Goal: Task Accomplishment & Management: Manage account settings

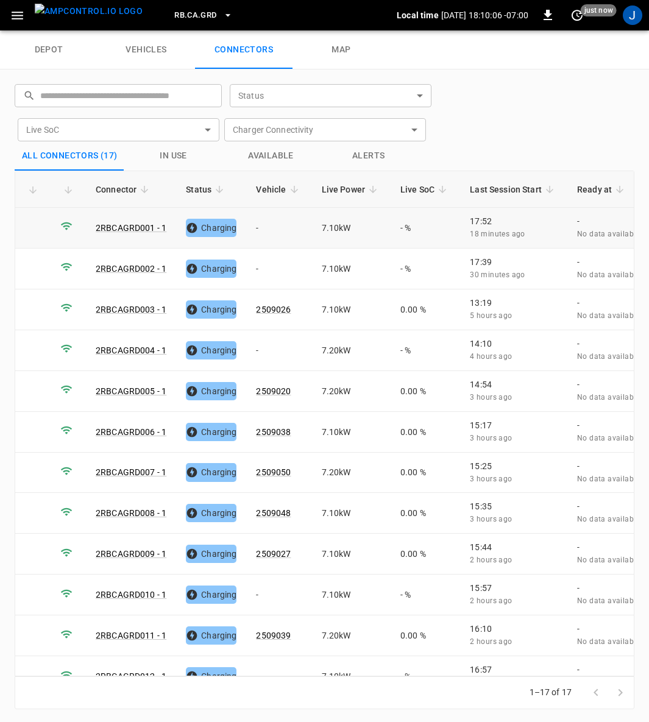
click at [258, 227] on td "-" at bounding box center [278, 228] width 65 height 41
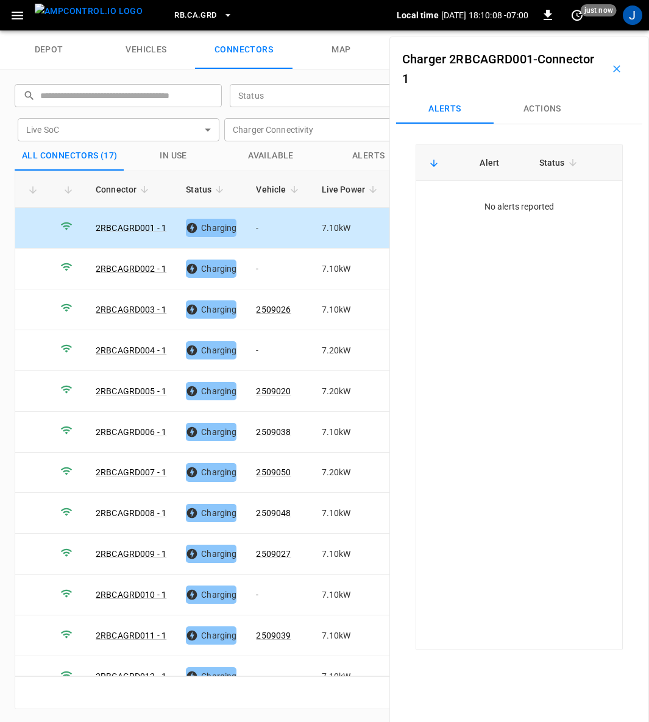
click at [548, 108] on button "Actions" at bounding box center [541, 108] width 97 height 29
click at [545, 201] on input "Vehicle Name" at bounding box center [521, 201] width 97 height 15
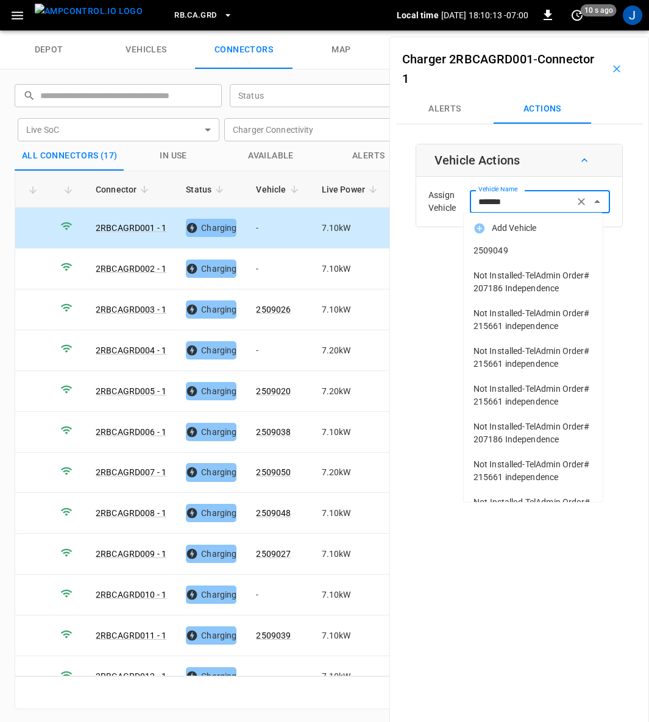
click at [502, 247] on span "2509049" at bounding box center [532, 250] width 119 height 13
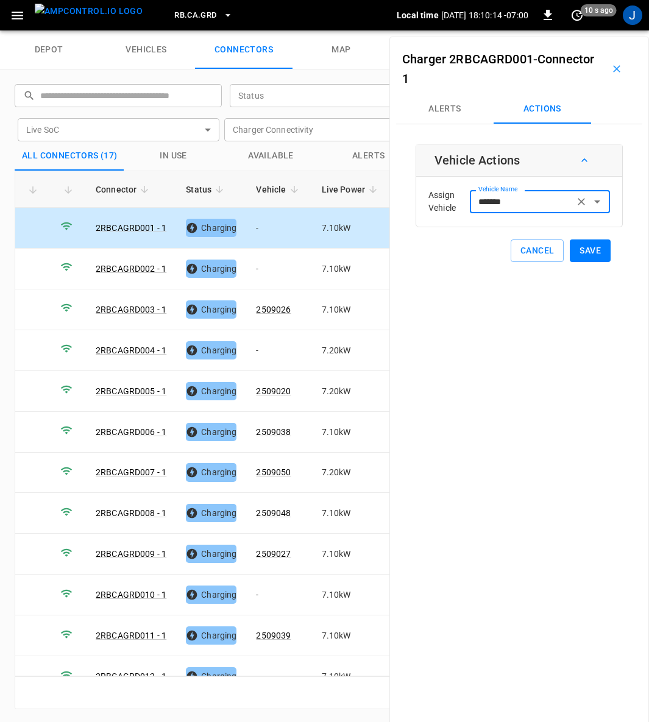
type input "*******"
click at [585, 250] on button "Save" at bounding box center [590, 250] width 41 height 23
click at [487, 204] on input "Vehicle Name" at bounding box center [521, 201] width 97 height 15
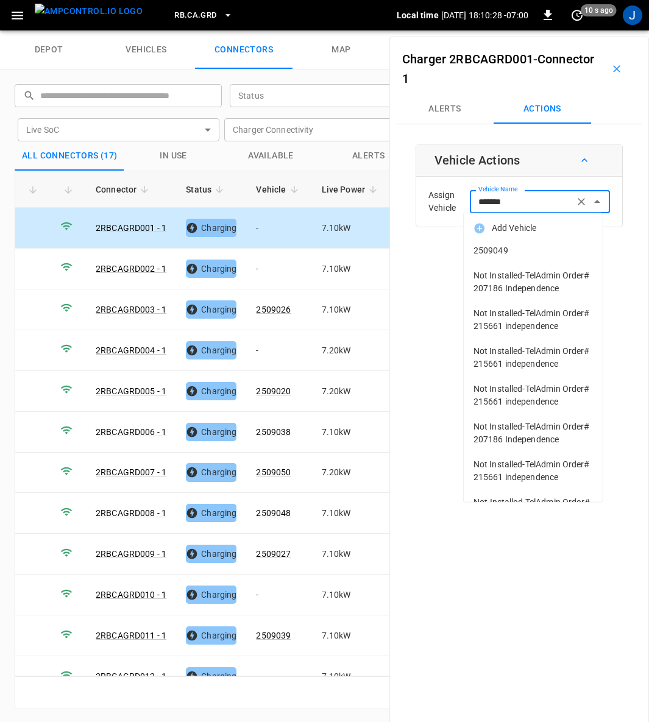
click at [498, 248] on span "2509049" at bounding box center [532, 250] width 119 height 13
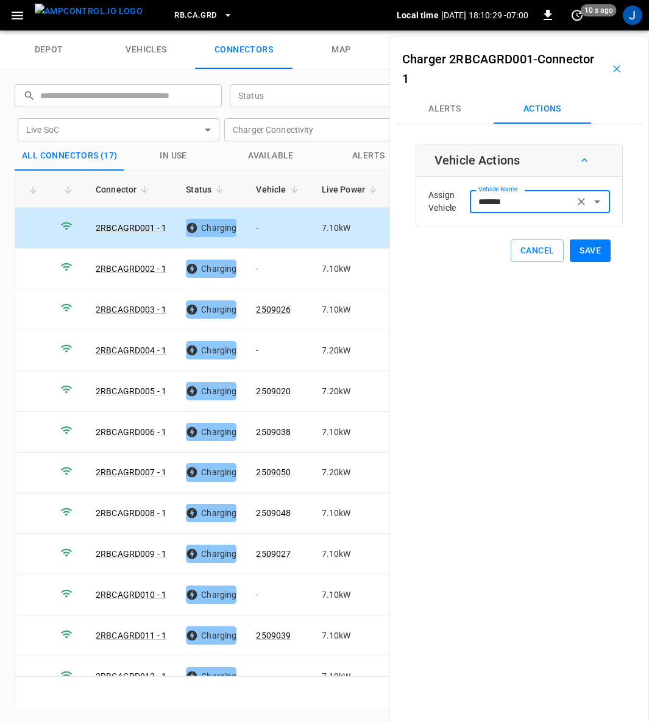
type input "*******"
click at [582, 249] on button "Save" at bounding box center [590, 250] width 41 height 23
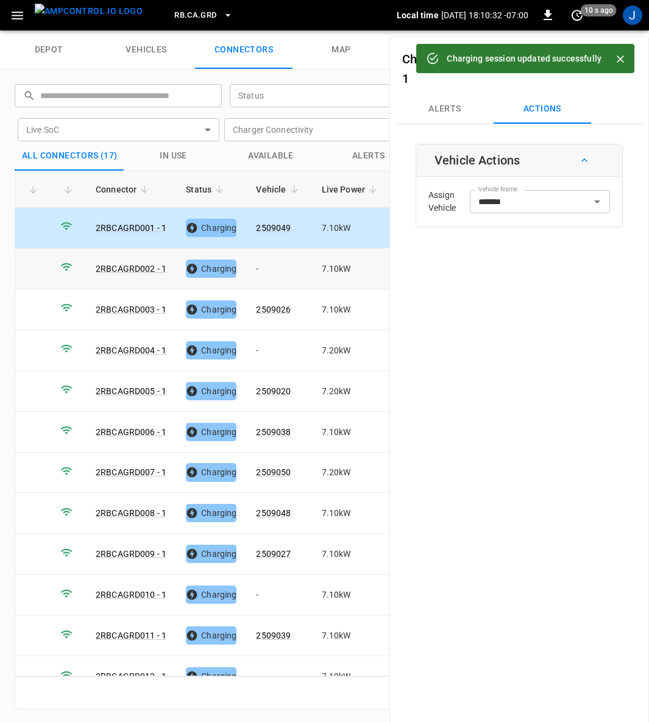
click at [266, 269] on td "-" at bounding box center [278, 269] width 65 height 41
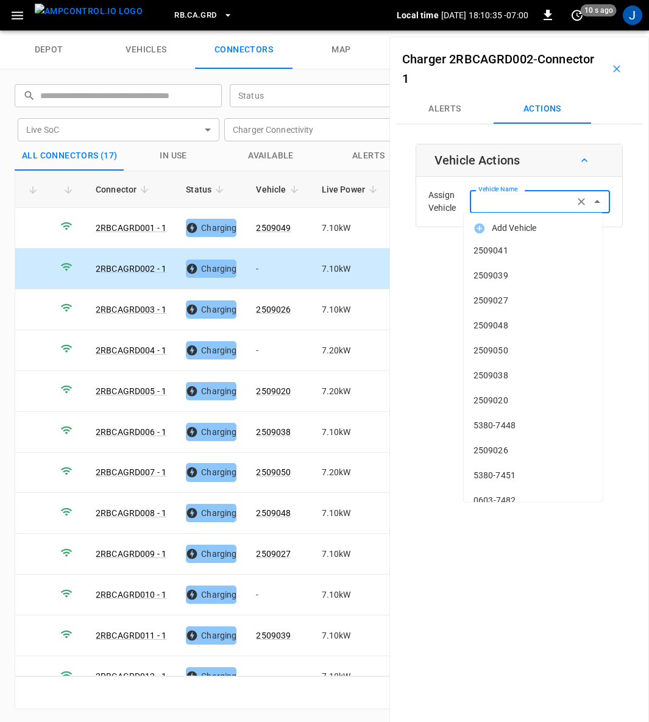
click at [514, 202] on div "Vehicle Name Vehicle Name" at bounding box center [540, 201] width 140 height 23
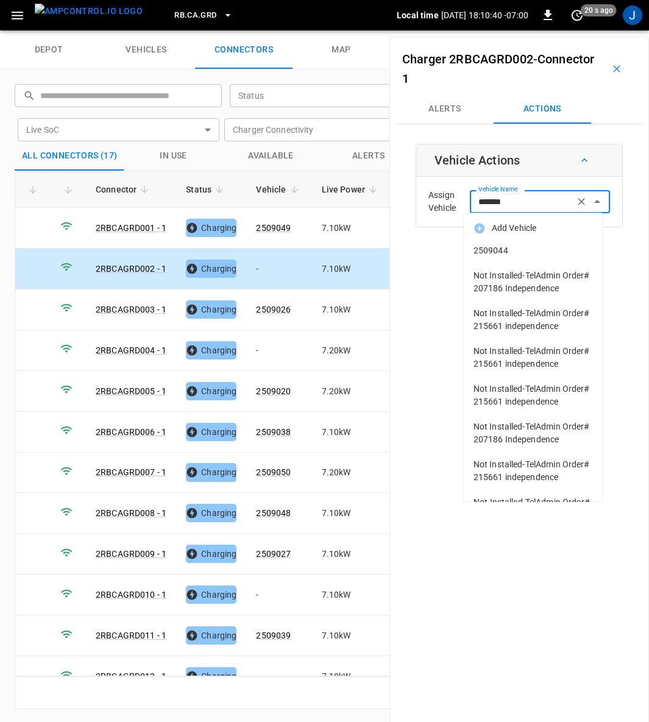
click at [503, 247] on span "2509044" at bounding box center [532, 250] width 119 height 13
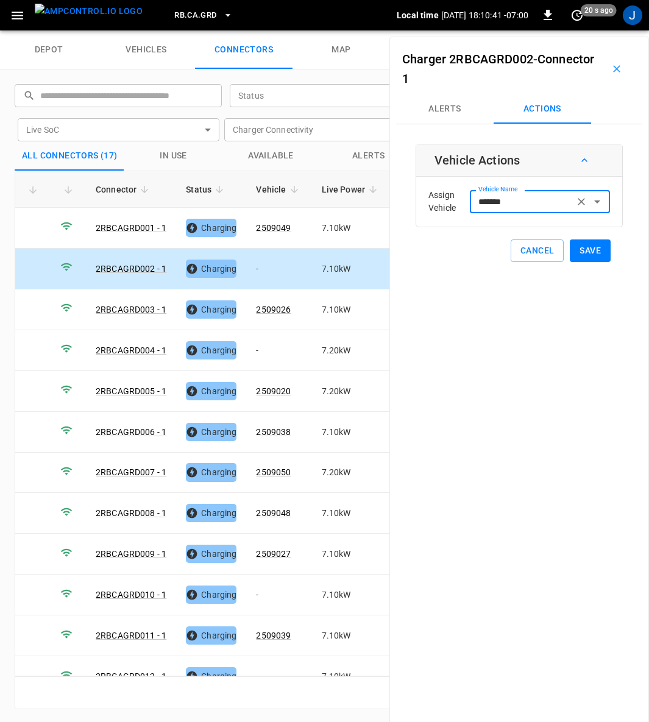
type input "*******"
click at [585, 249] on button "Save" at bounding box center [590, 250] width 41 height 23
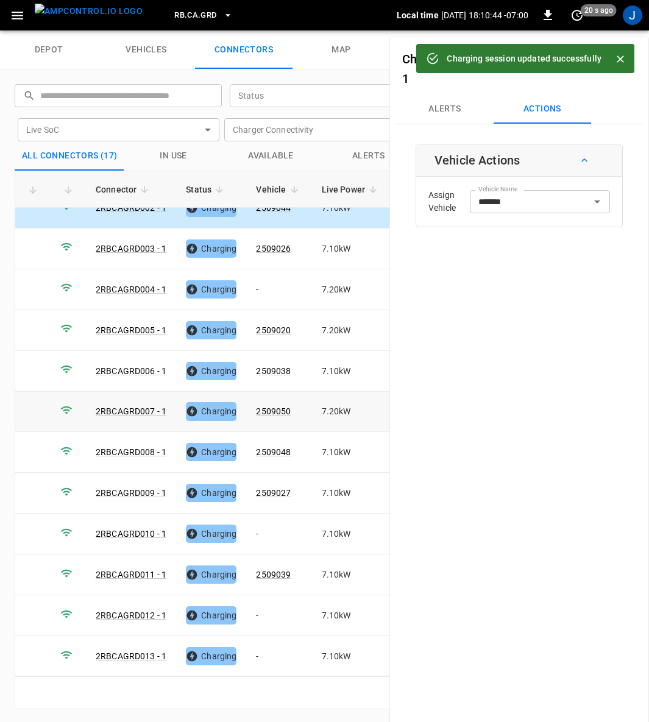
scroll to position [183, 0]
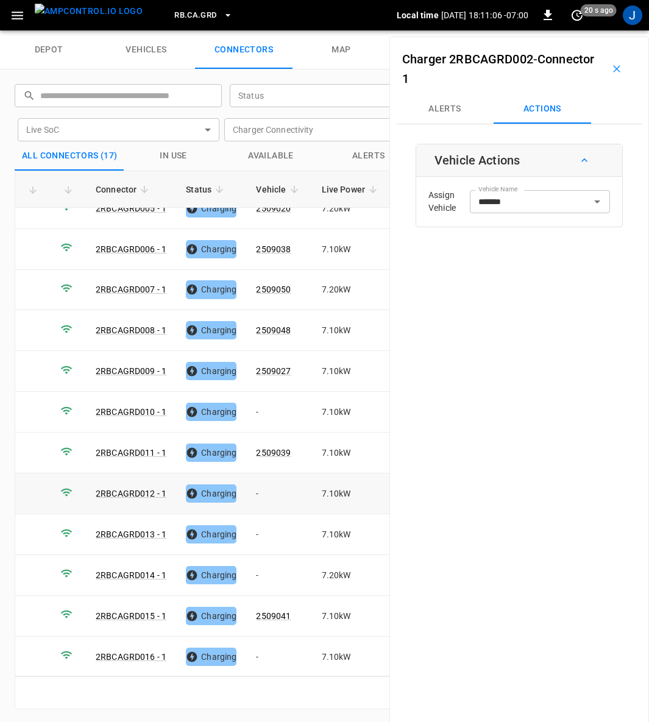
click at [260, 482] on td "-" at bounding box center [278, 493] width 65 height 41
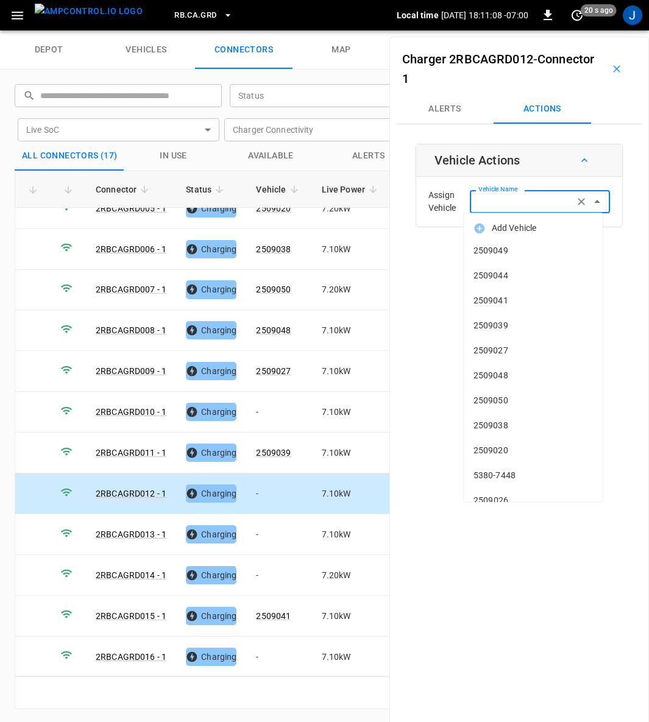
click at [544, 197] on input "Vehicle Name" at bounding box center [521, 201] width 97 height 15
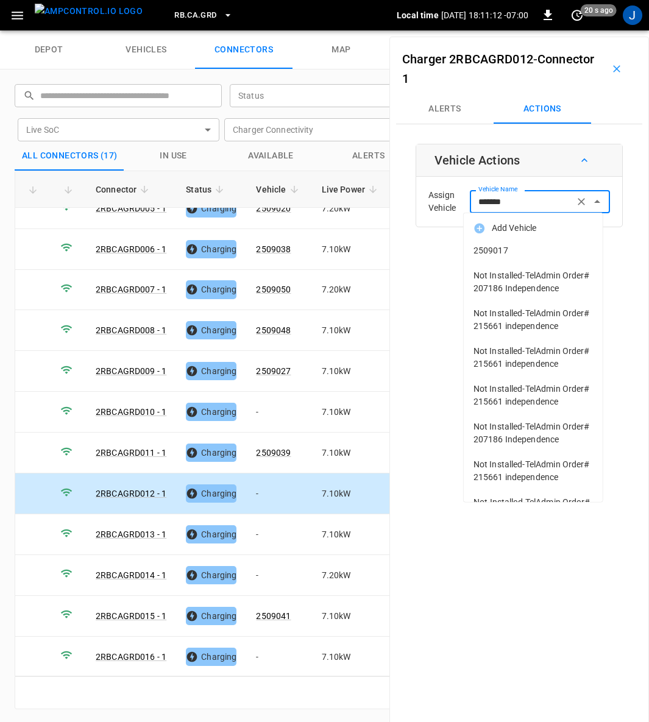
click at [498, 250] on span "2509017" at bounding box center [532, 250] width 119 height 13
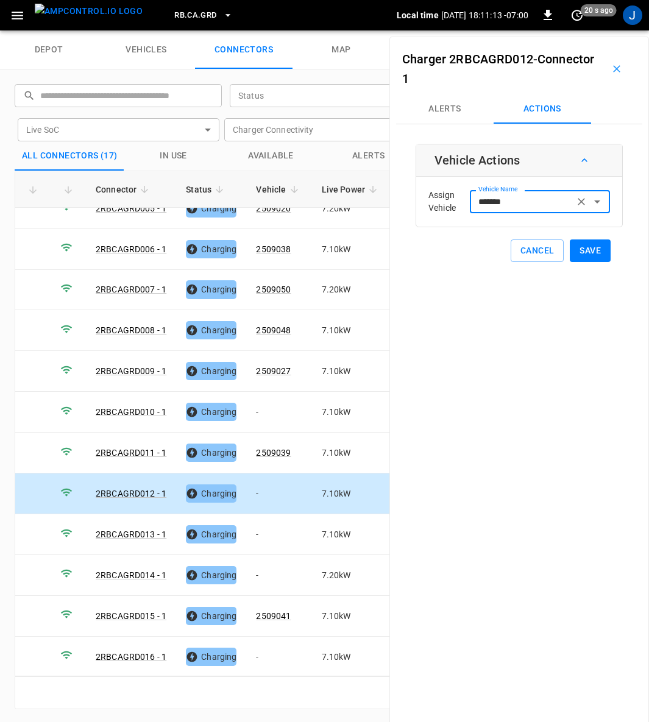
type input "*******"
click at [585, 249] on button "Save" at bounding box center [590, 250] width 41 height 23
click at [262, 524] on td "-" at bounding box center [278, 534] width 65 height 41
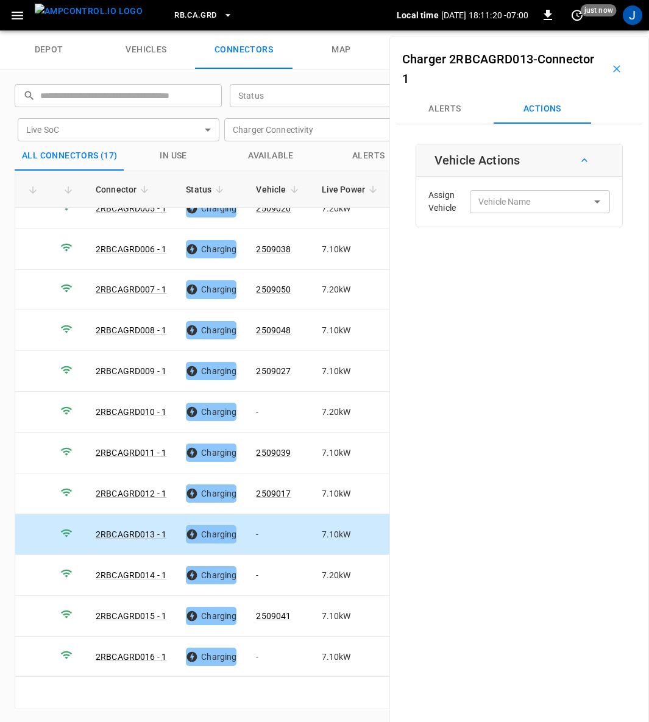
click at [534, 196] on input "Vehicle Name" at bounding box center [521, 201] width 97 height 15
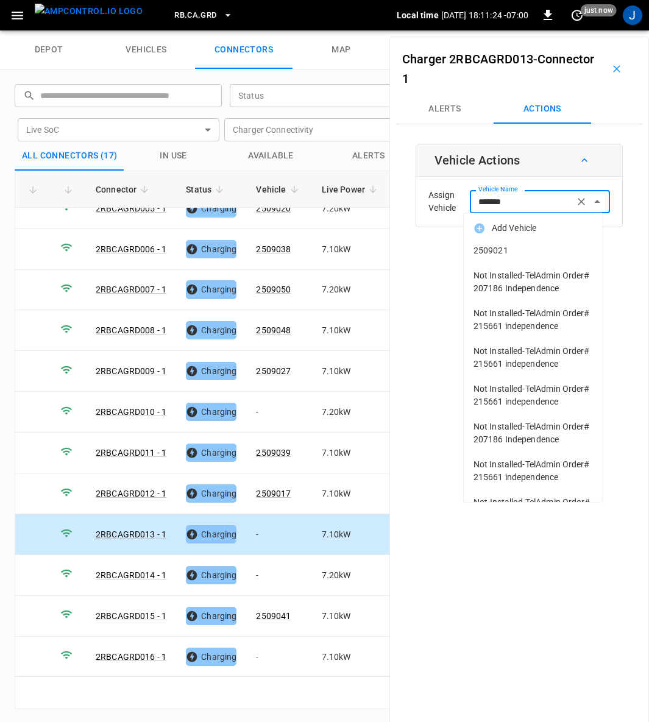
click at [499, 248] on span "2509021" at bounding box center [532, 250] width 119 height 13
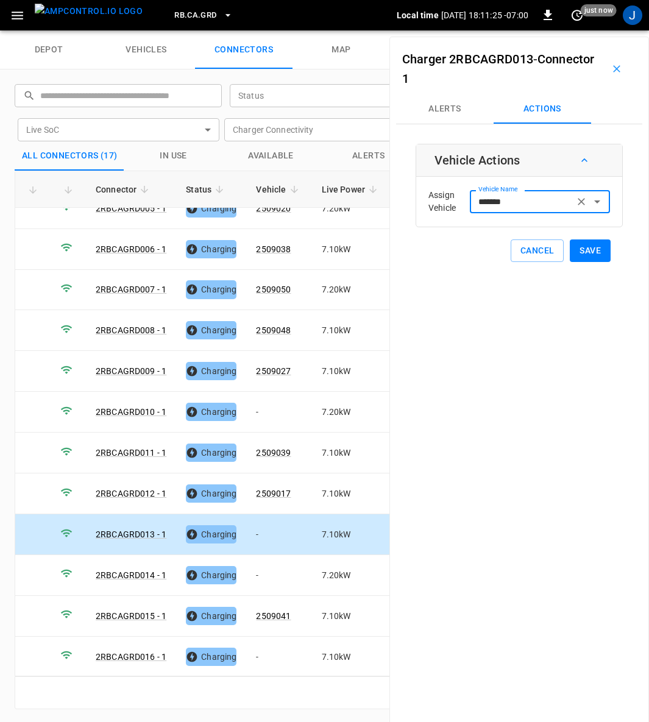
type input "*******"
click at [588, 247] on button "Save" at bounding box center [590, 250] width 41 height 23
click at [267, 555] on td "-" at bounding box center [278, 575] width 65 height 41
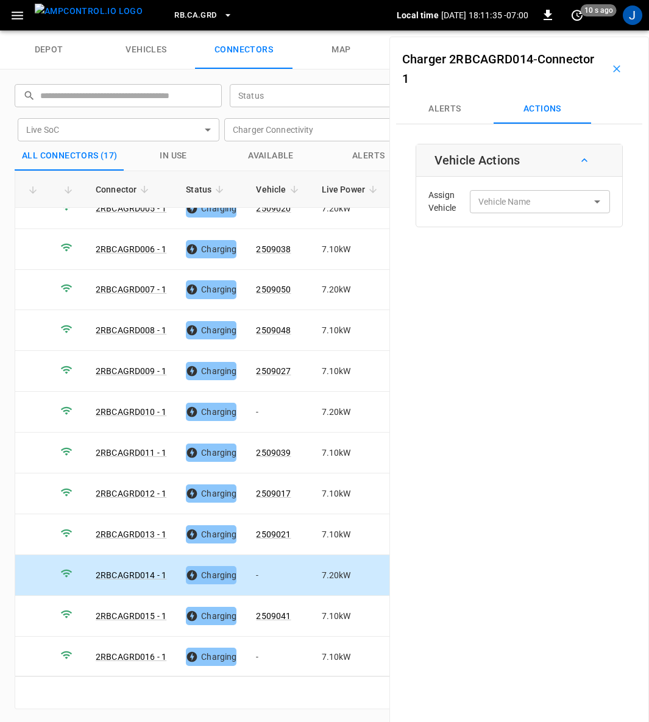
click at [535, 205] on input "Vehicle Name" at bounding box center [521, 201] width 97 height 15
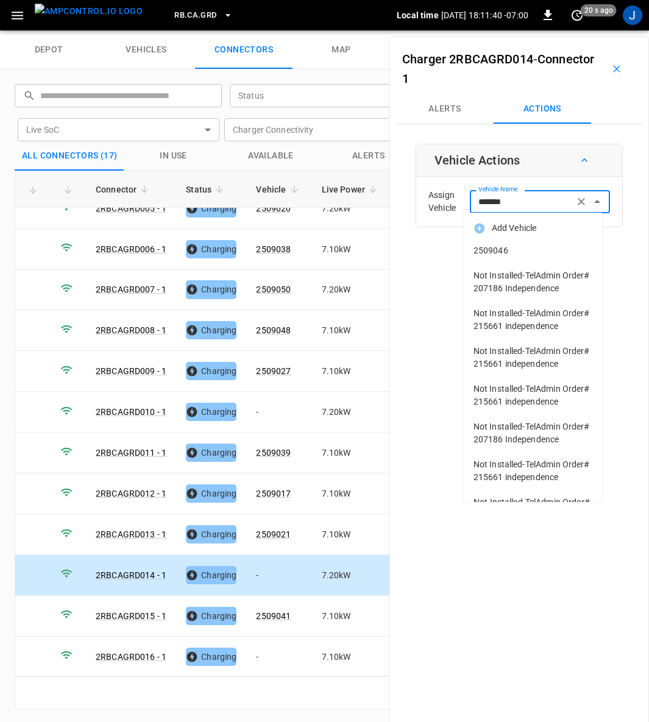
click at [497, 249] on span "2509046" at bounding box center [532, 250] width 119 height 13
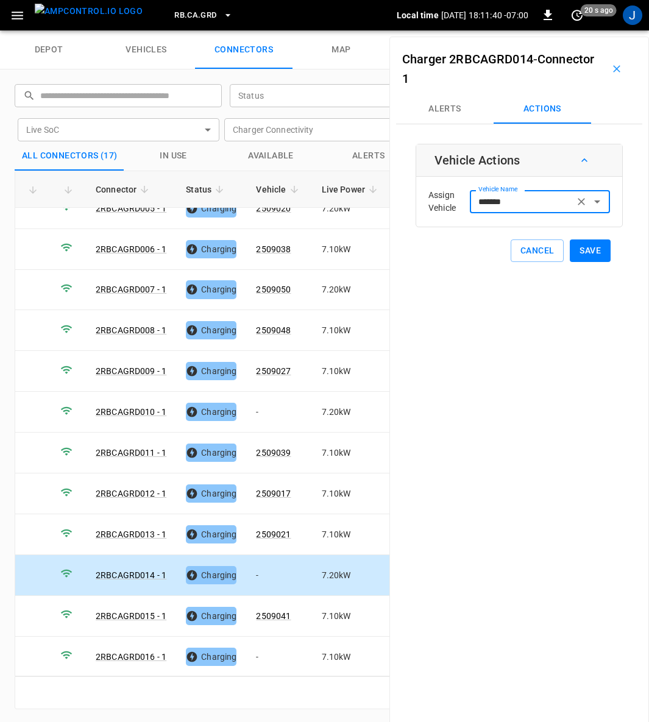
type input "*******"
click at [584, 249] on button "Save" at bounding box center [590, 250] width 41 height 23
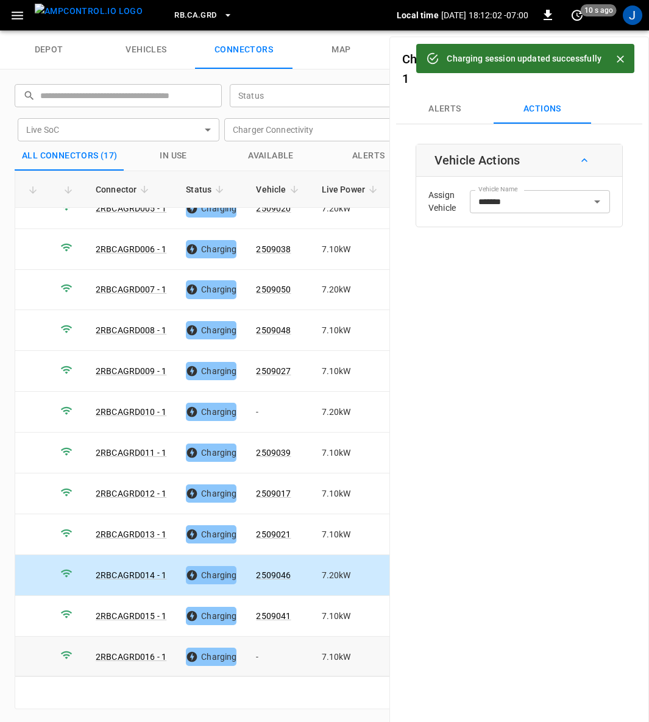
click at [261, 640] on td "-" at bounding box center [278, 657] width 65 height 41
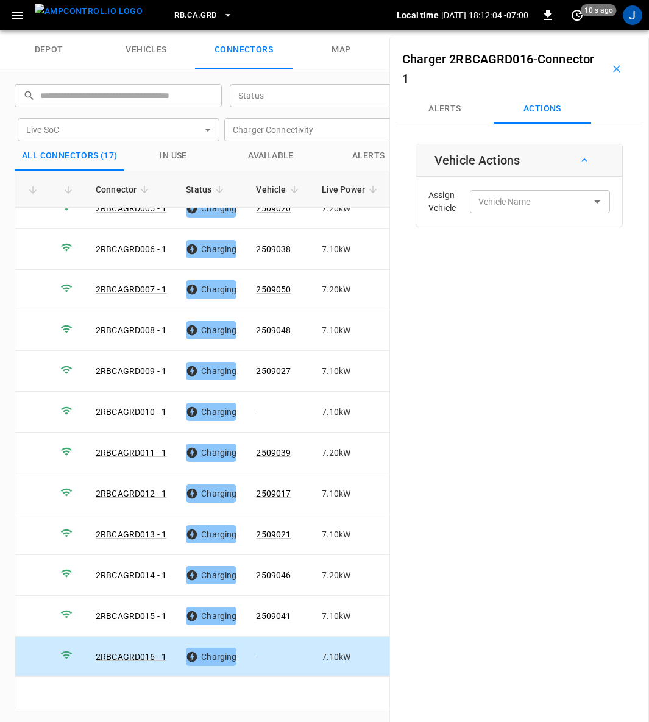
click at [525, 197] on input "Vehicle Name" at bounding box center [521, 201] width 97 height 15
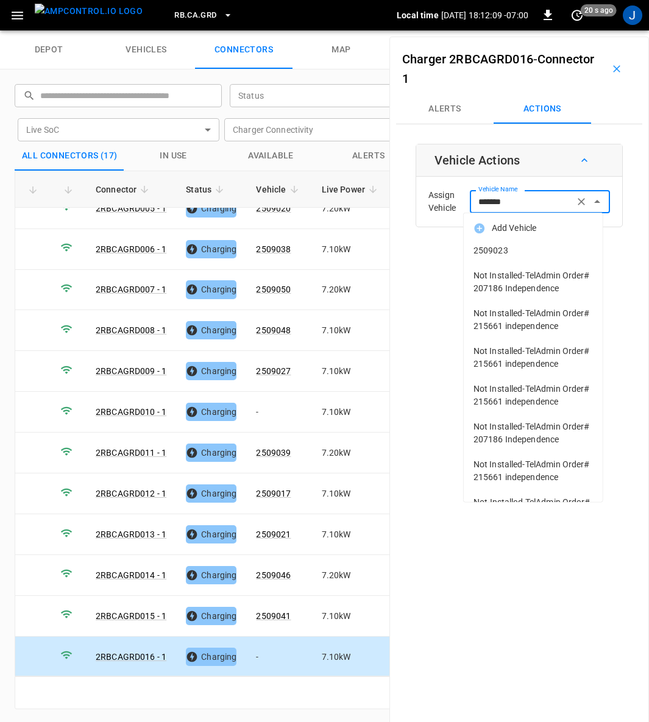
click at [497, 247] on span "2509023" at bounding box center [532, 250] width 119 height 13
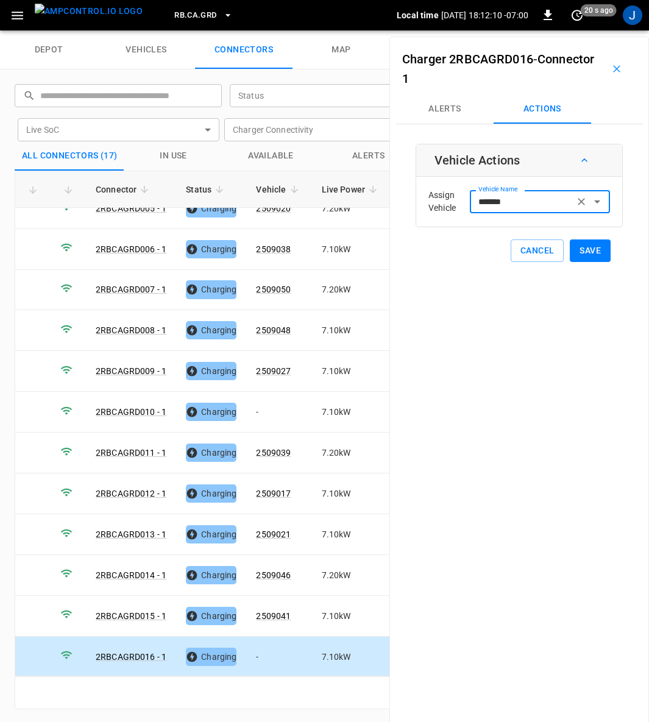
type input "*******"
click at [582, 249] on button "Save" at bounding box center [590, 250] width 41 height 23
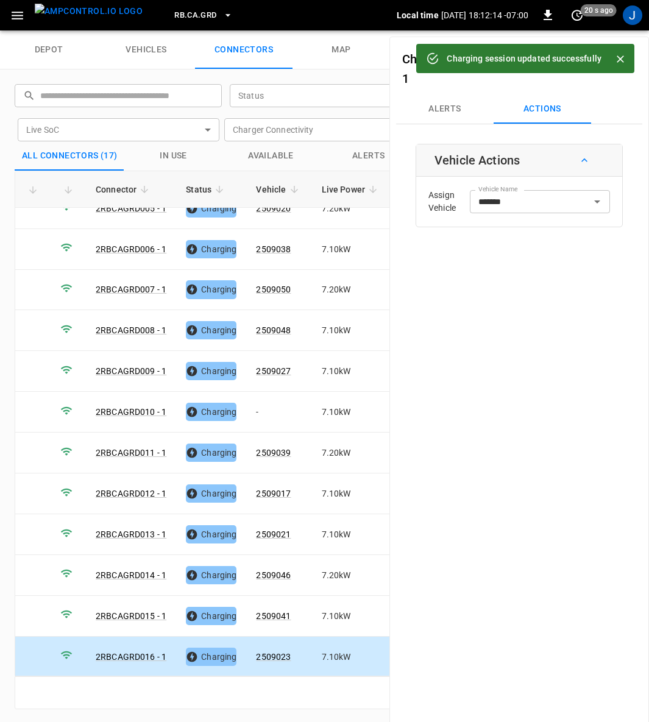
click at [622, 57] on icon "Close" at bounding box center [619, 58] width 7 height 7
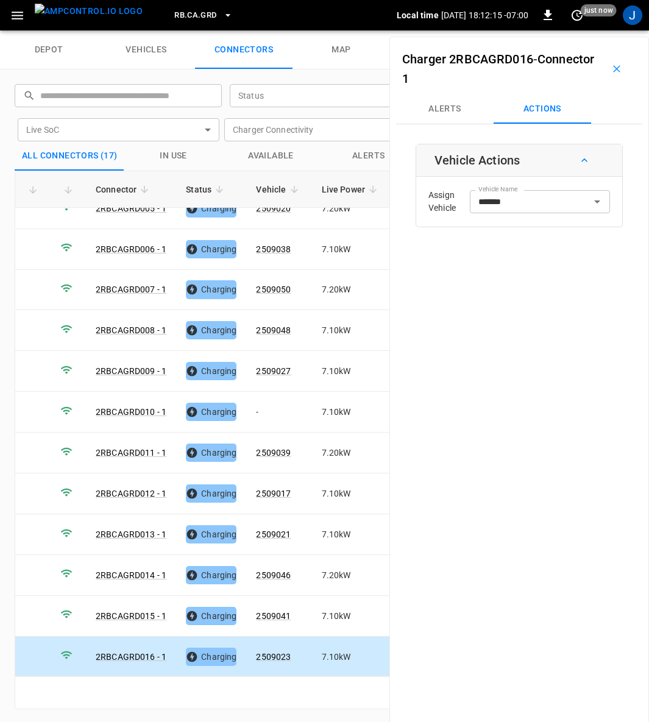
click at [613, 70] on icon "button" at bounding box center [616, 68] width 7 height 7
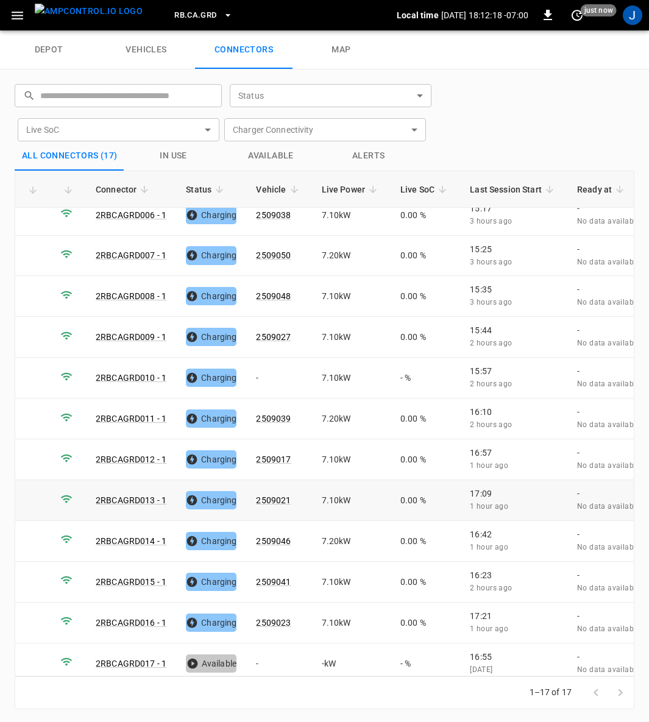
scroll to position [0, 0]
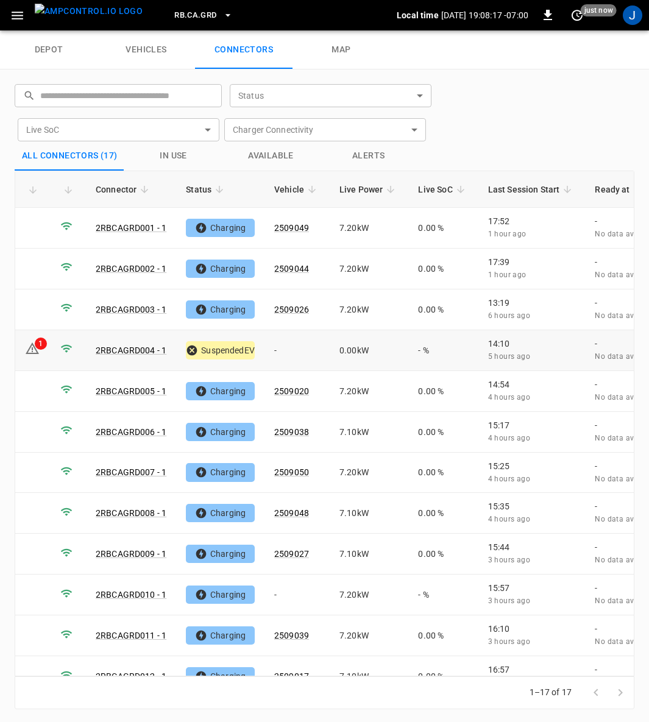
click at [135, 345] on link "2RBCAGRD004 - 1" at bounding box center [131, 350] width 71 height 10
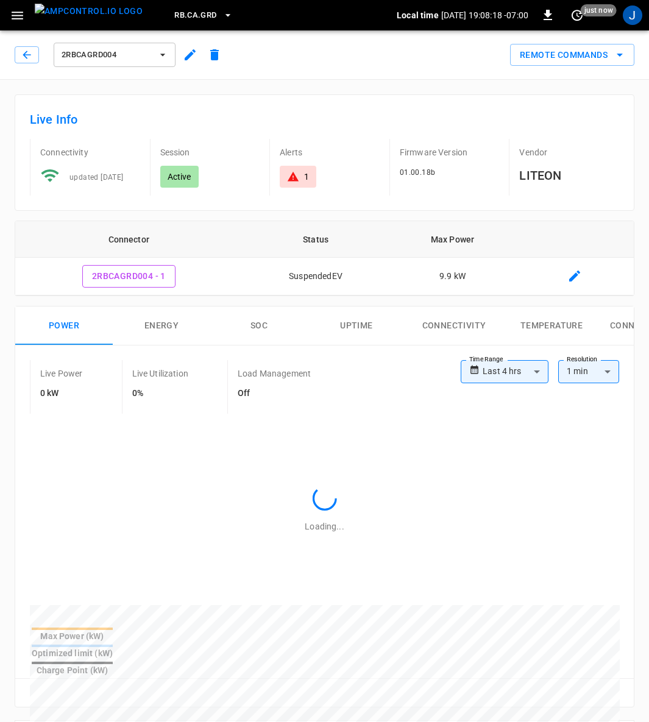
type input "**********"
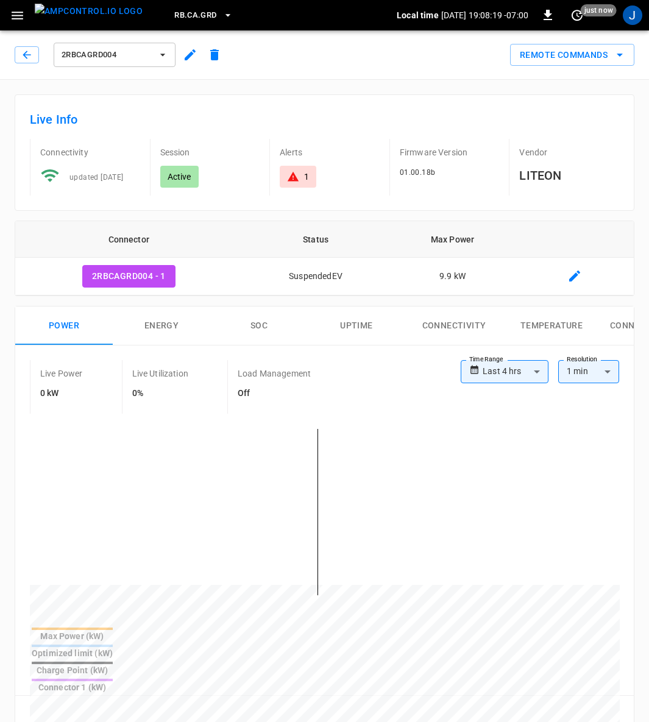
scroll to position [274, 0]
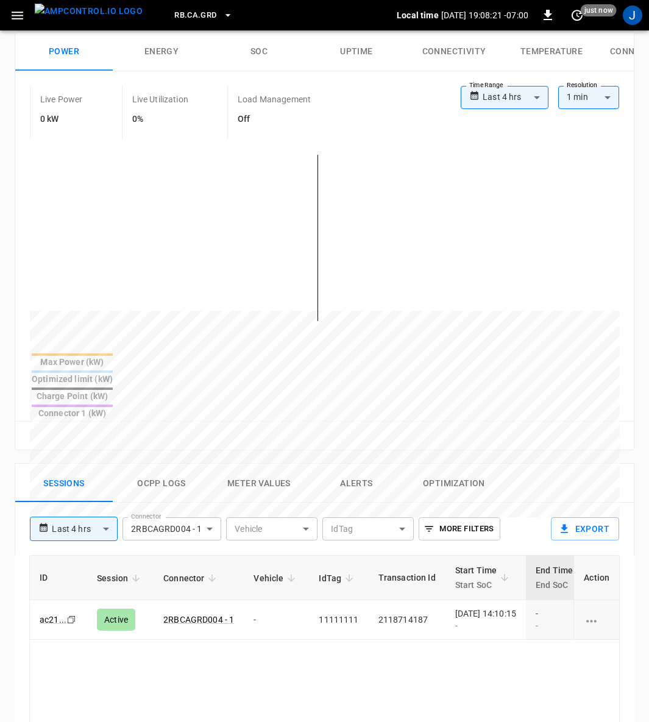
click at [512, 607] on div "[DATE] 14:10:15 -" at bounding box center [485, 619] width 61 height 24
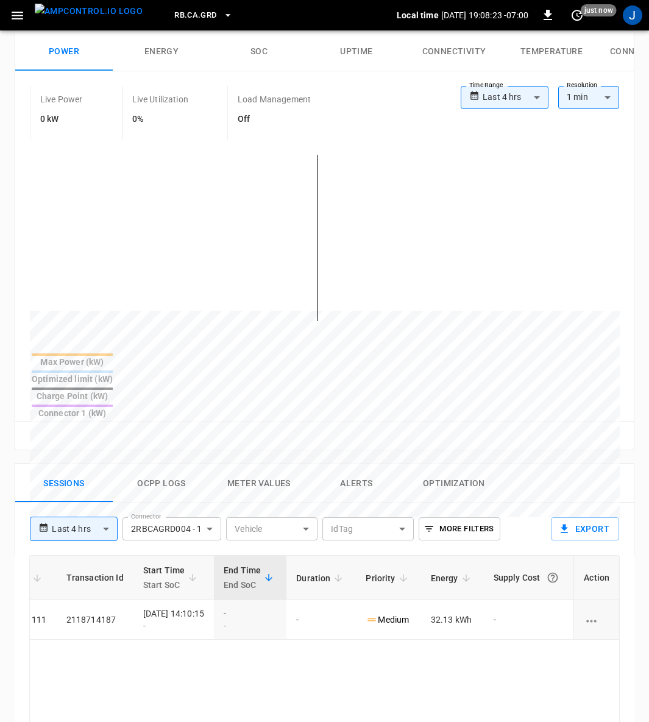
scroll to position [0, 321]
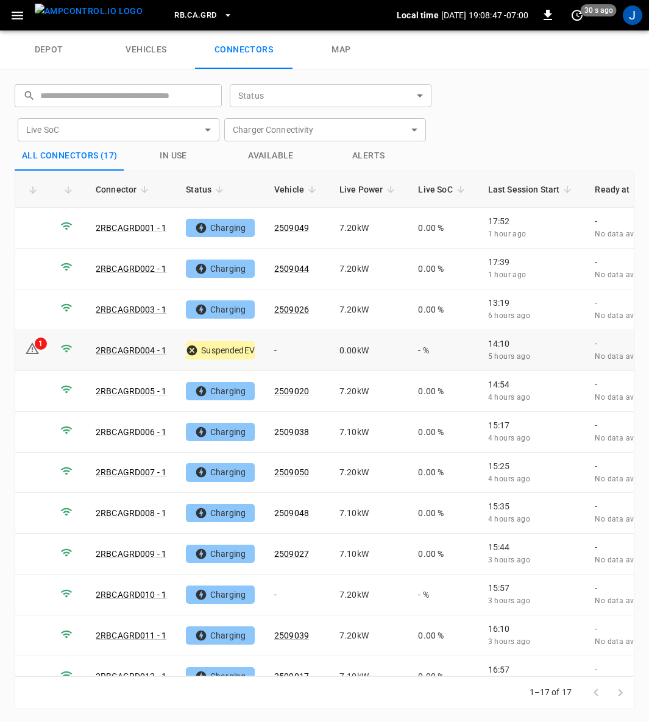
click at [32, 347] on icon at bounding box center [32, 348] width 15 height 15
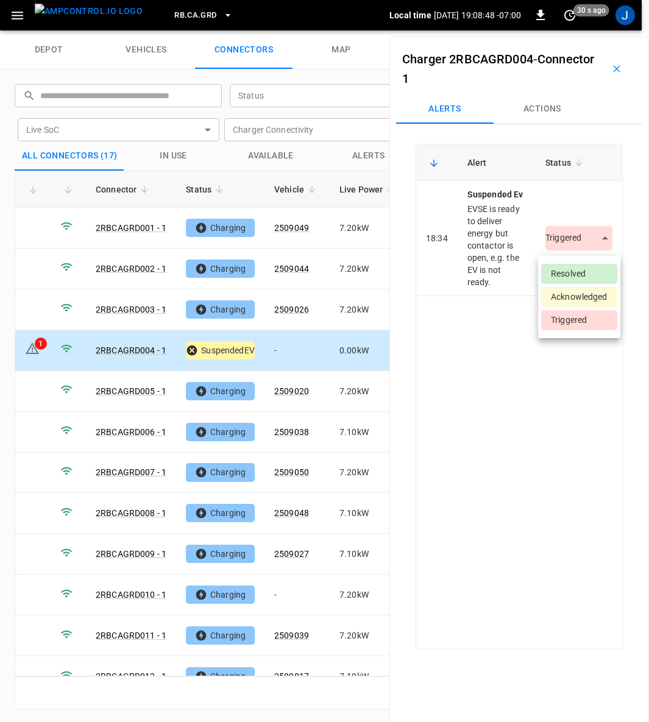
click at [598, 30] on body "RB.CA.GRD Local time [DATE] 19:08:48 -07:00 0 30 s ago J depot vehicles connect…" at bounding box center [324, 15] width 649 height 30
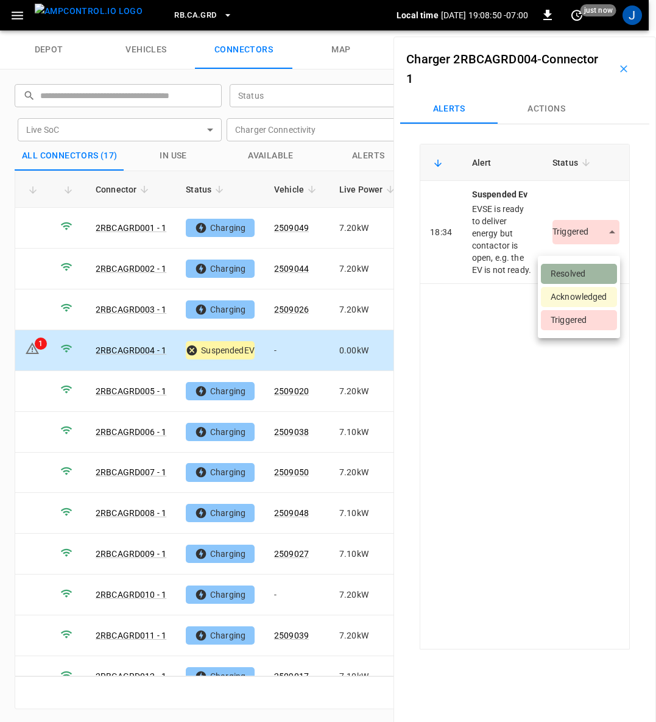
click at [580, 269] on li "Resolved" at bounding box center [579, 274] width 76 height 20
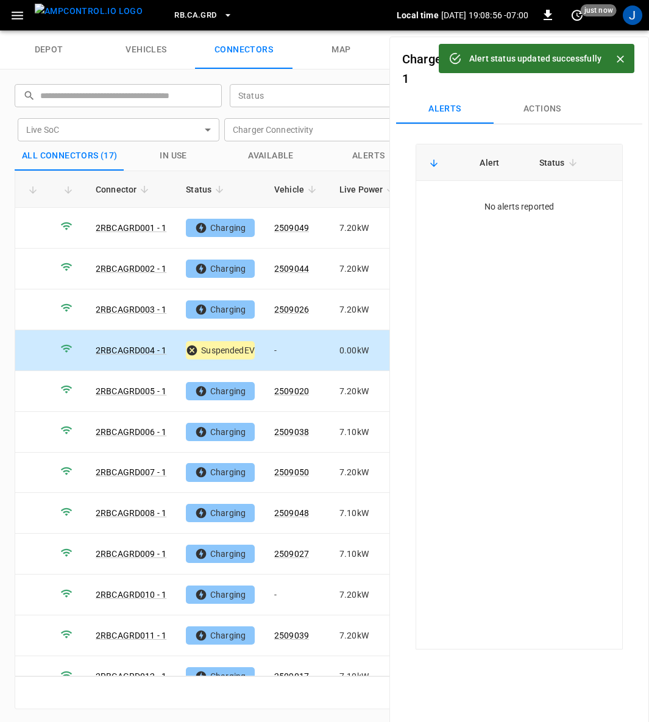
click at [623, 55] on icon "Close" at bounding box center [620, 59] width 12 height 12
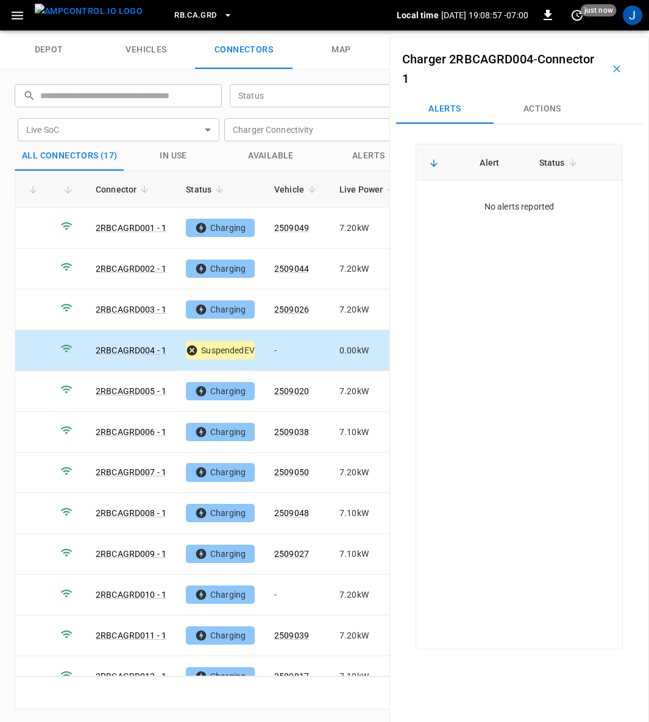
click at [613, 68] on icon "button" at bounding box center [616, 68] width 7 height 7
